Goal: Transaction & Acquisition: Purchase product/service

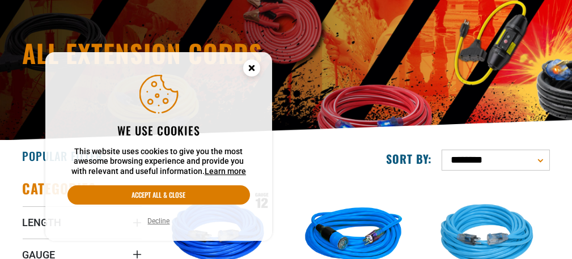
scroll to position [113, 0]
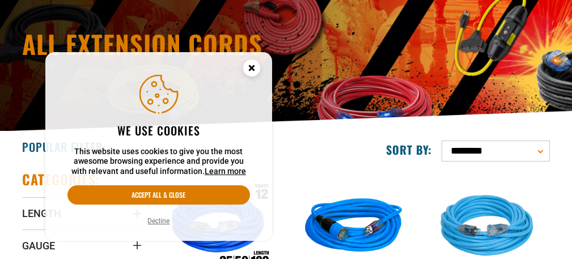
click at [247, 63] on circle "Cookie Consent" at bounding box center [251, 67] width 17 height 17
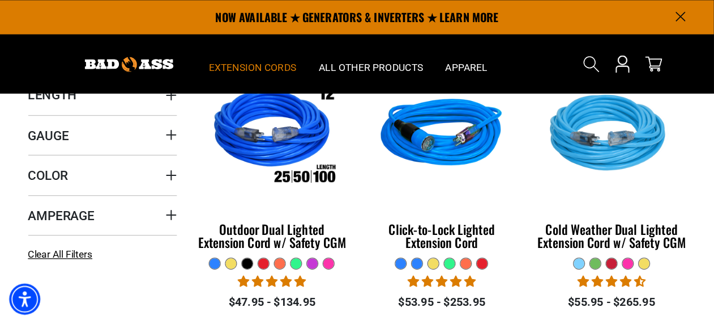
scroll to position [227, 0]
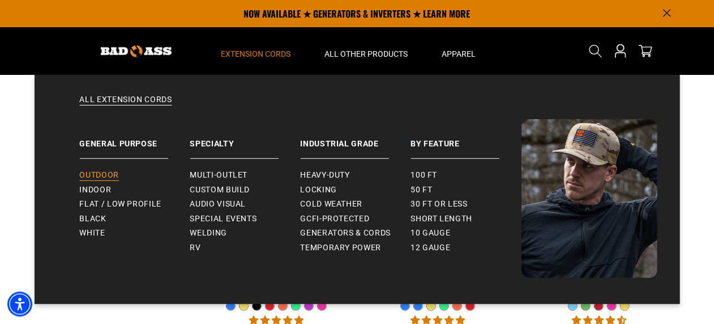
click at [114, 170] on span "Outdoor" at bounding box center [99, 175] width 39 height 10
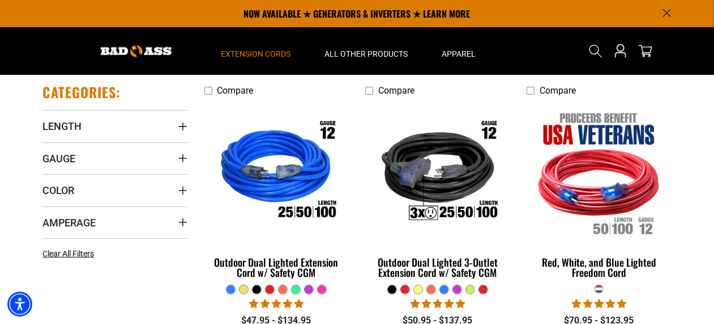
scroll to position [283, 0]
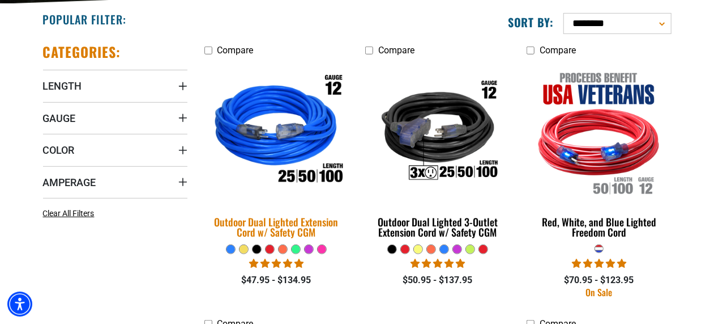
click at [293, 145] on img at bounding box center [276, 131] width 159 height 145
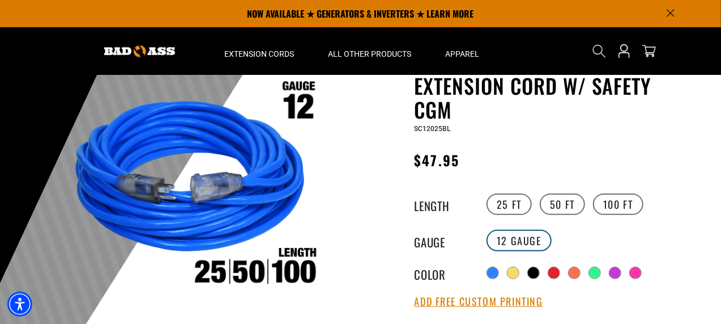
scroll to position [71, 0]
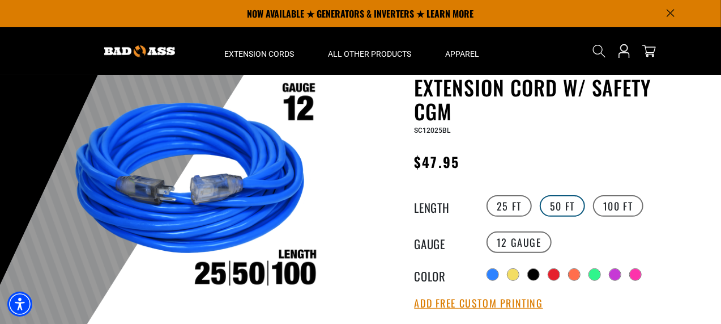
click at [558, 205] on label "50 FT" at bounding box center [562, 206] width 45 height 22
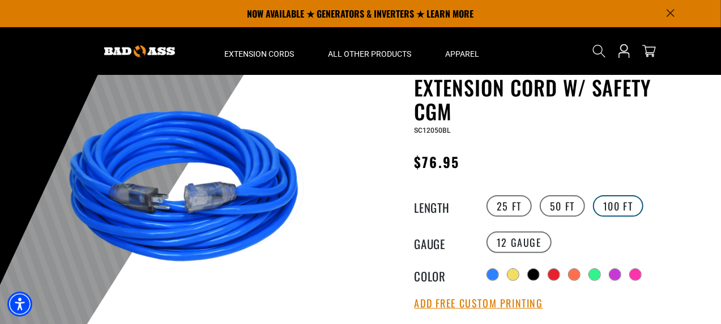
click at [615, 205] on label "100 FT" at bounding box center [618, 206] width 50 height 22
click at [512, 207] on label "25 FT" at bounding box center [509, 206] width 45 height 22
click at [560, 207] on label "50 FT" at bounding box center [562, 206] width 45 height 22
